Goal: Navigation & Orientation: Find specific page/section

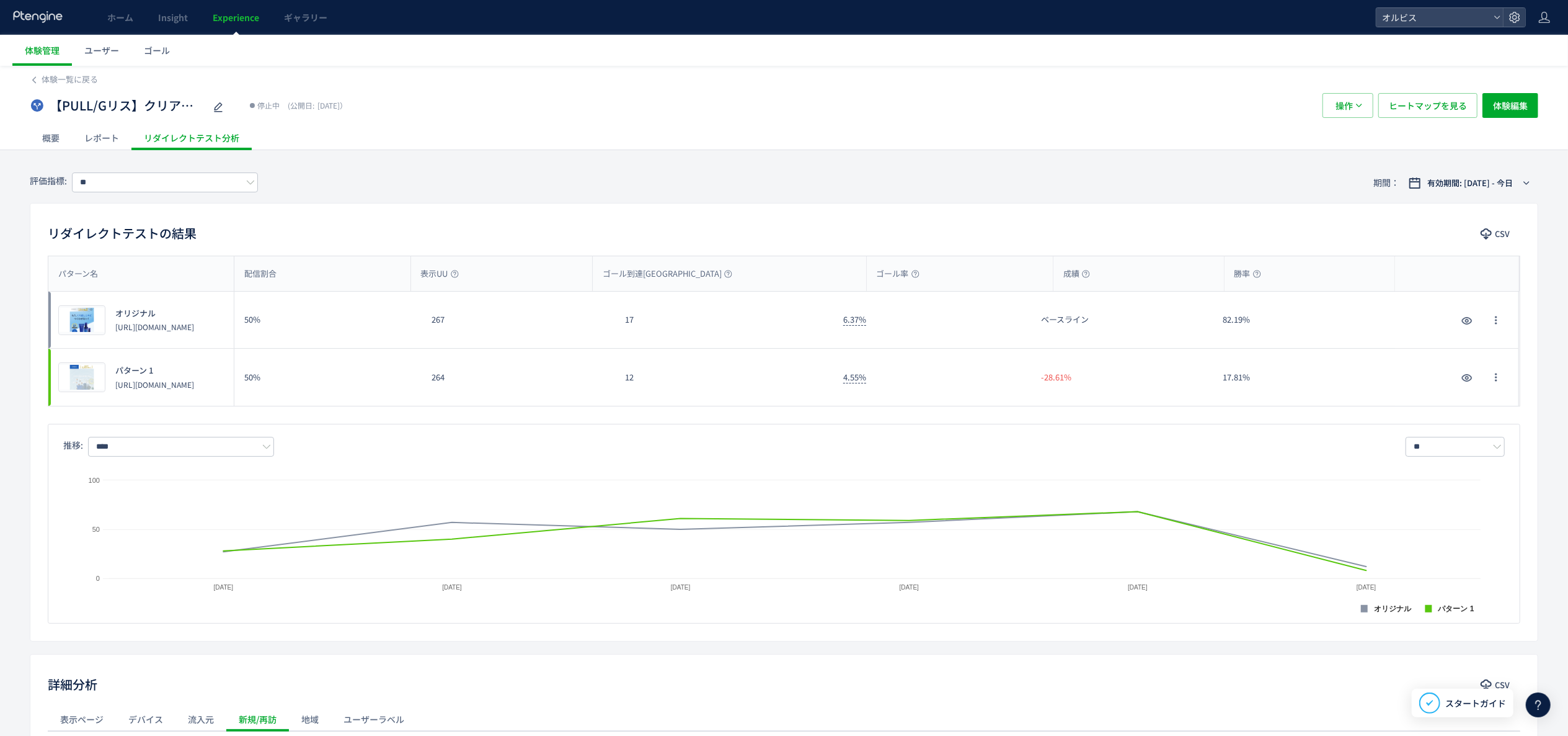
click at [28, 138] on div "体験一覧に戻る 【PULL/Gリス】クリアフル212_吊り下げポーチLP 停止中 (公開日: [DATE]） 操作 ヒートマップを見る 体験編集 概要 レポー…" at bounding box center [784, 108] width 1568 height 84
click at [34, 136] on div "概要" at bounding box center [50, 138] width 42 height 25
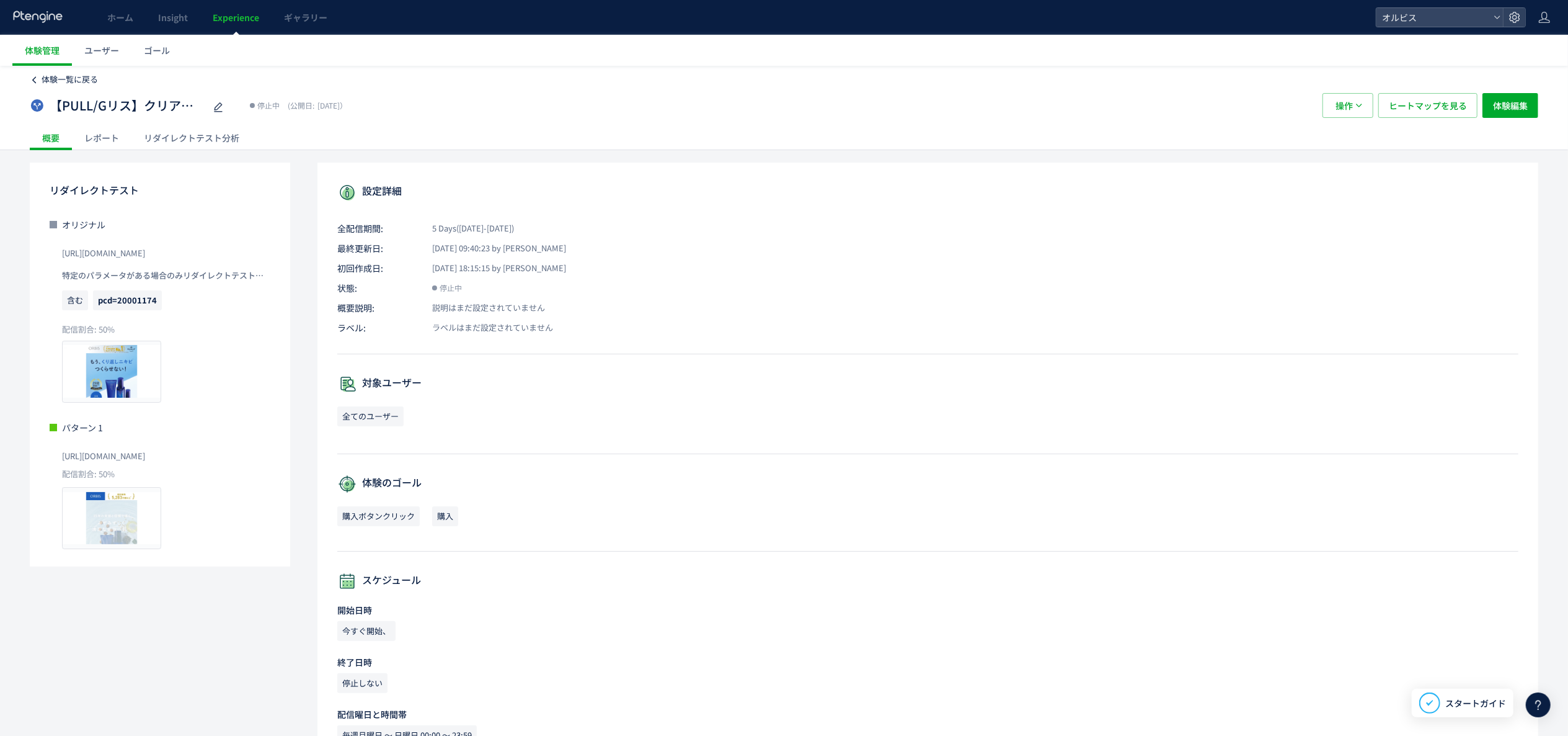
click at [63, 84] on span "体験一覧に戻る" at bounding box center [69, 79] width 56 height 12
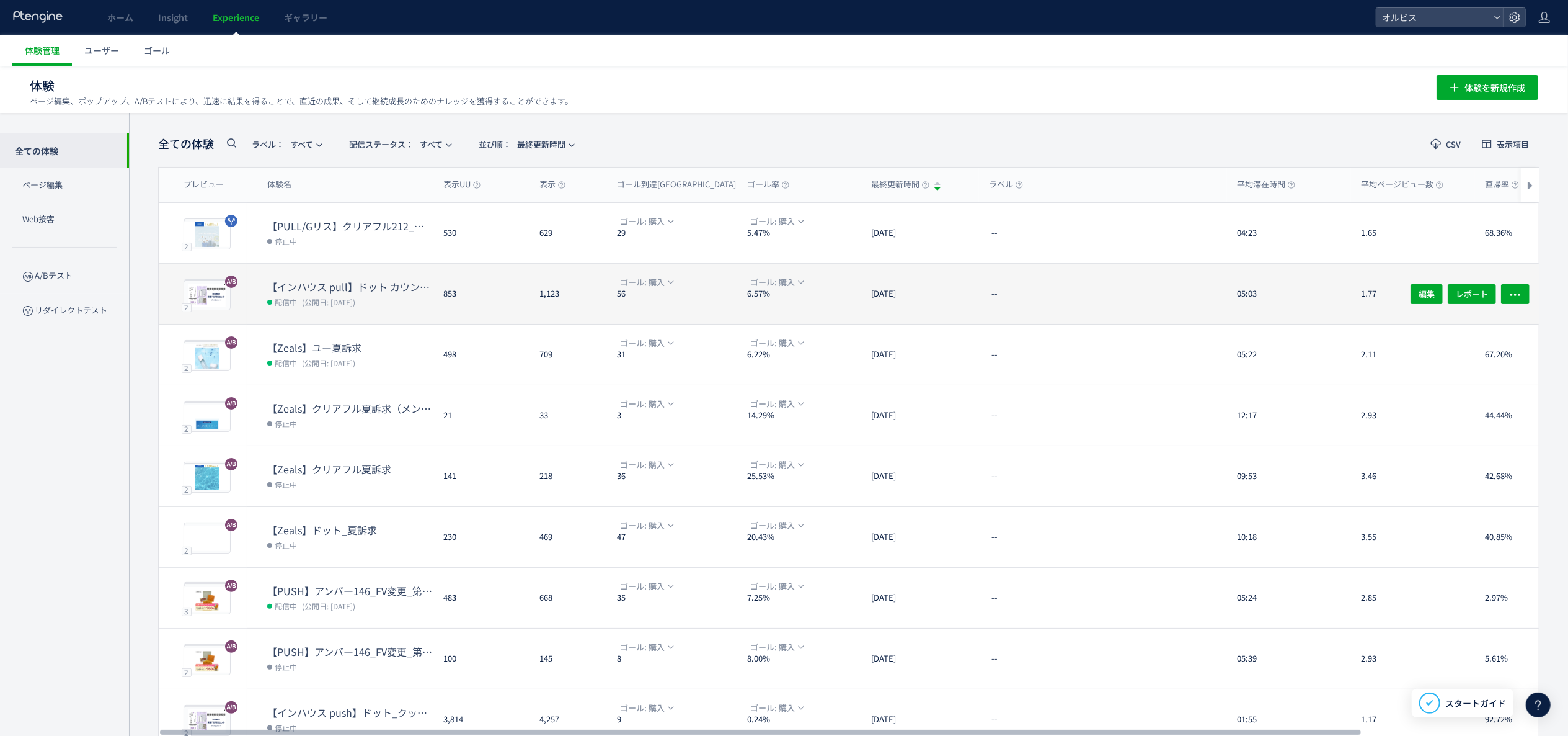
click at [367, 288] on dt "【インハウス pull】ドット カウントダウンpopup" at bounding box center [350, 286] width 166 height 14
